Goal: Find contact information: Find contact information

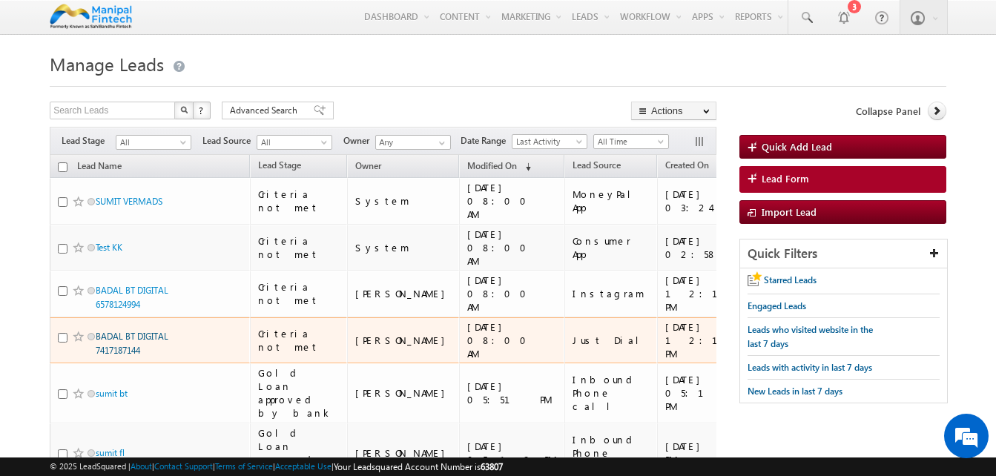
click at [118, 331] on link "BADAL BT DIGITAL 7417187144" at bounding box center [132, 343] width 73 height 25
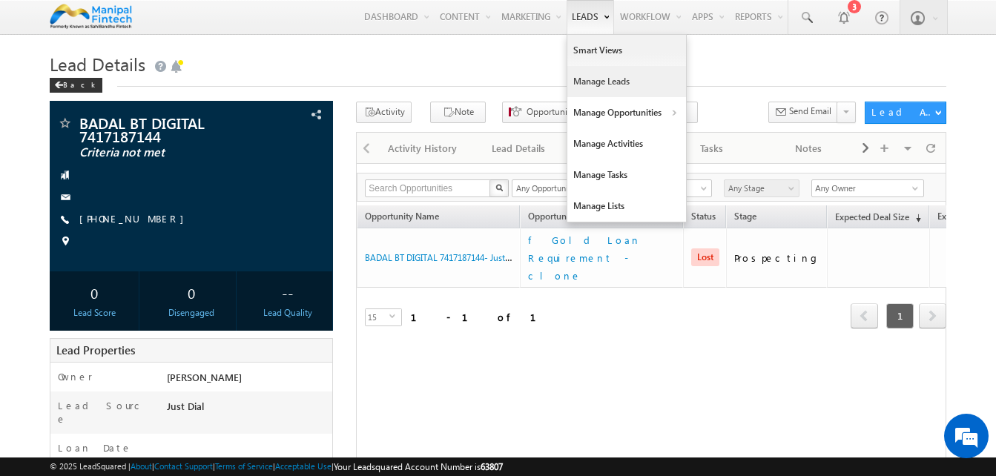
click at [592, 76] on link "Manage Leads" at bounding box center [627, 81] width 119 height 31
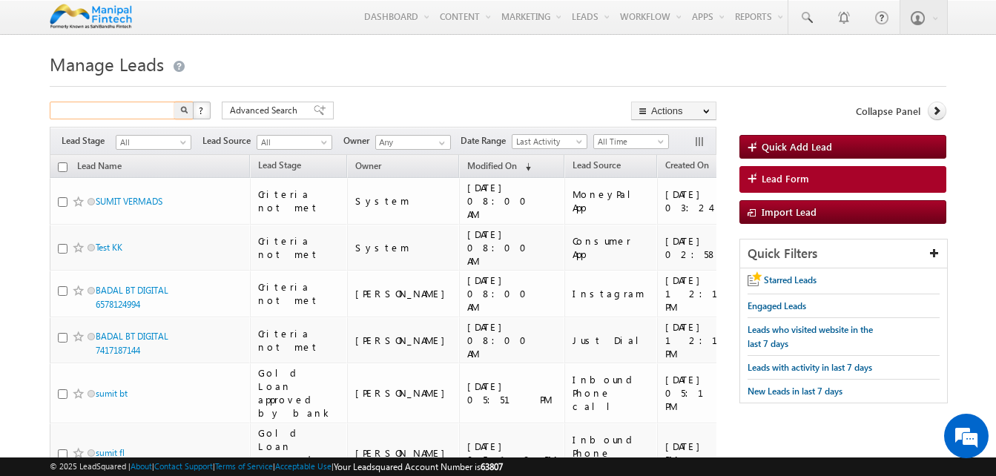
click at [113, 114] on input "text" at bounding box center [113, 111] width 127 height 18
type input "9015957377"
click at [174, 102] on button "button" at bounding box center [183, 111] width 19 height 18
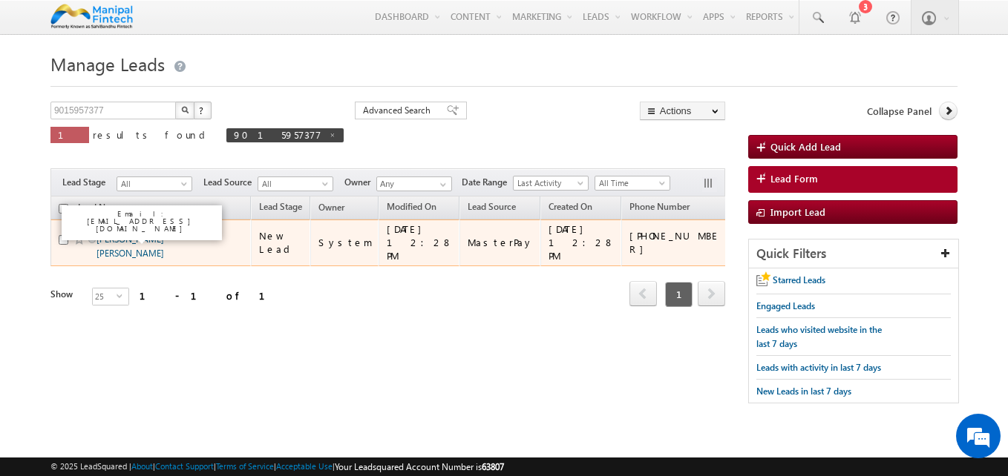
click at [132, 234] on link "[PERSON_NAME] [PERSON_NAME]" at bounding box center [130, 246] width 68 height 25
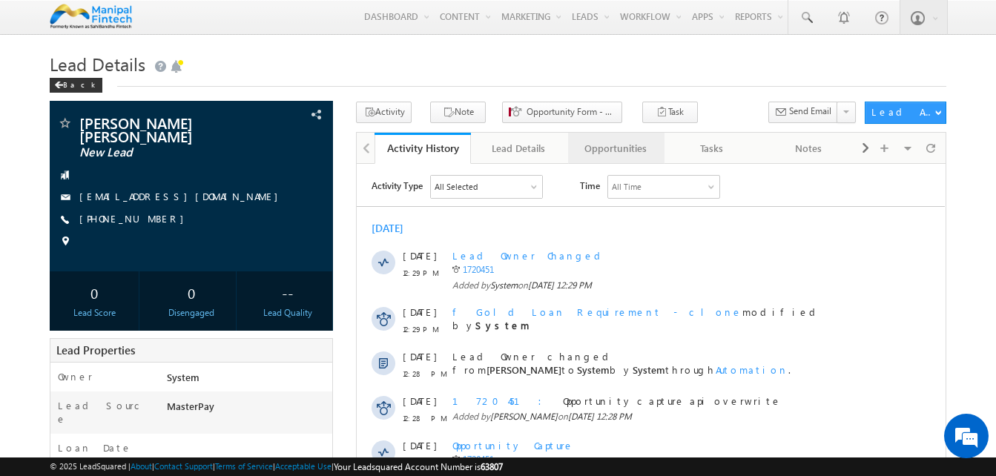
click at [628, 161] on link "Opportunities" at bounding box center [616, 148] width 96 height 31
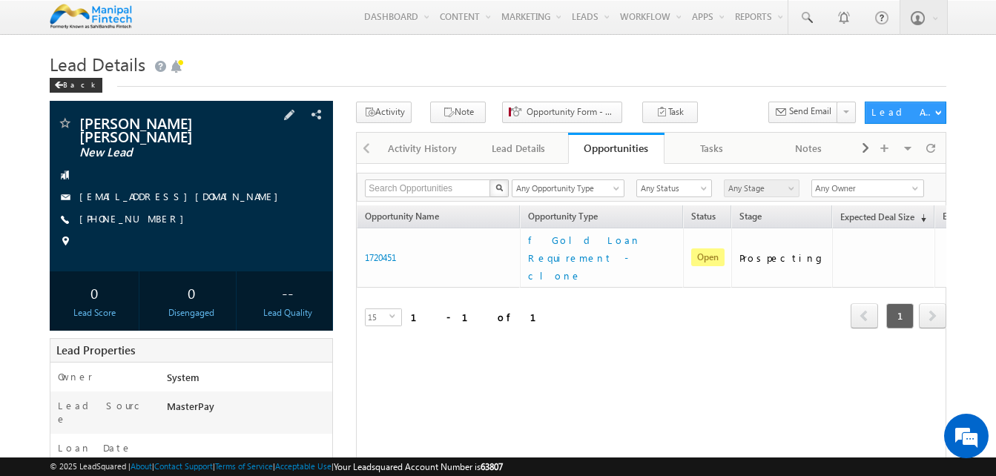
click at [154, 212] on div "[PHONE_NUMBER]" at bounding box center [191, 219] width 269 height 15
click at [153, 212] on div "[PHONE_NUMBER]" at bounding box center [191, 219] width 269 height 15
click at [151, 212] on div "[PHONE_NUMBER]" at bounding box center [191, 219] width 269 height 15
copy div "[PHONE_NUMBER]"
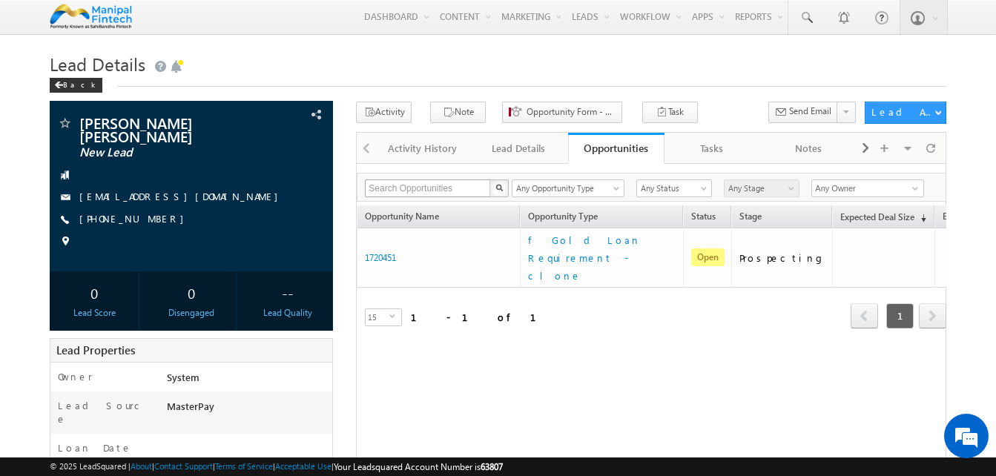
copy div "[PHONE_NUMBER]"
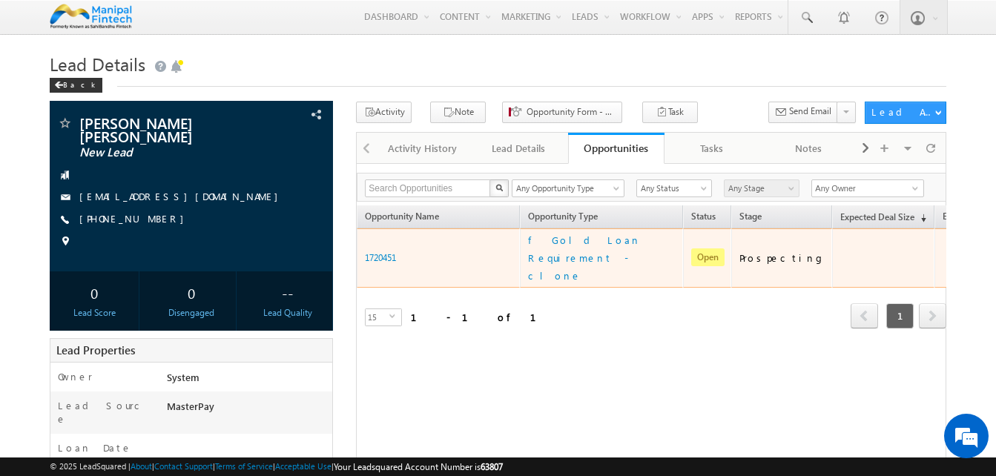
copy div "[PHONE_NUMBER]"
